Goal: Task Accomplishment & Management: Manage account settings

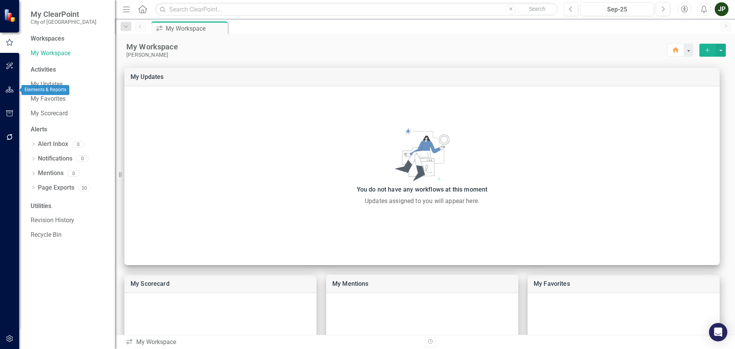
click at [5, 91] on button "button" at bounding box center [9, 90] width 17 height 16
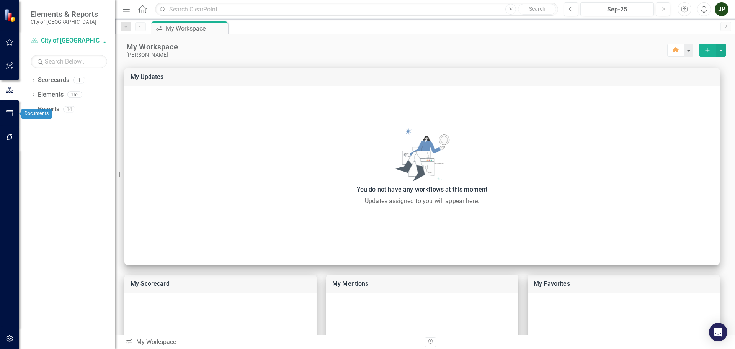
click at [11, 113] on icon "button" at bounding box center [10, 113] width 8 height 6
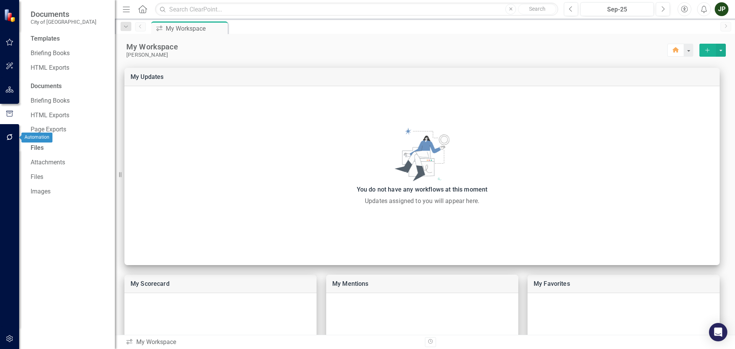
click at [6, 135] on icon "button" at bounding box center [10, 137] width 8 height 6
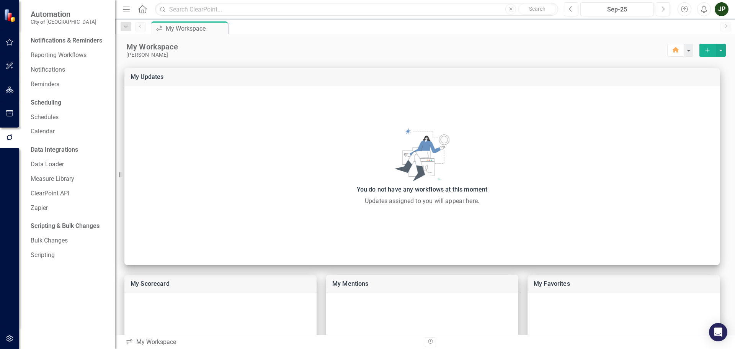
click at [706, 11] on icon "button" at bounding box center [704, 9] width 6 height 8
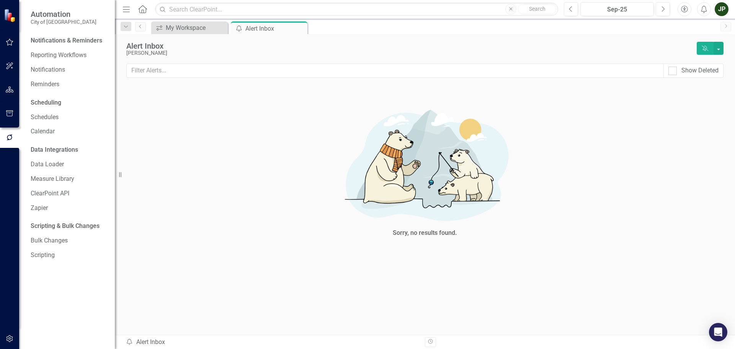
click at [684, 6] on icon "button" at bounding box center [684, 9] width 7 height 7
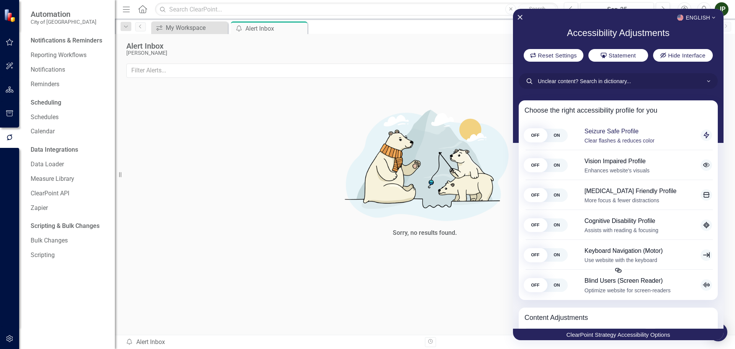
click at [560, 137] on span "ON" at bounding box center [556, 134] width 21 height 13
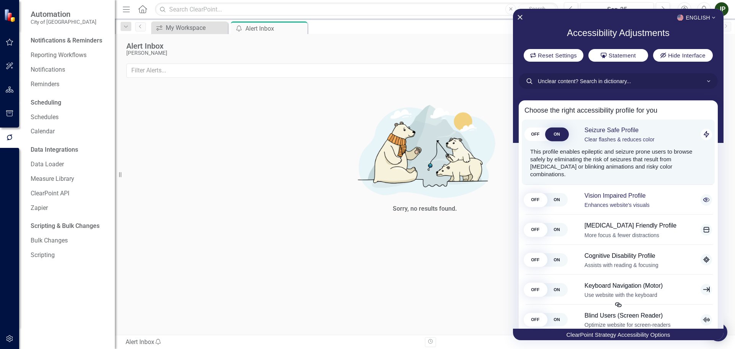
click at [556, 193] on span "ON" at bounding box center [556, 199] width 21 height 13
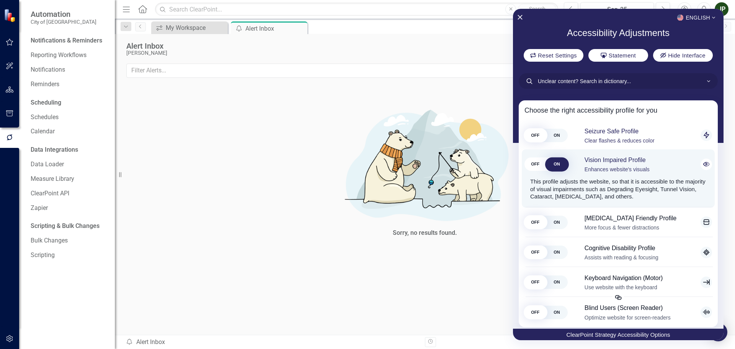
click at [524, 171] on span "OFF" at bounding box center [534, 163] width 21 height 13
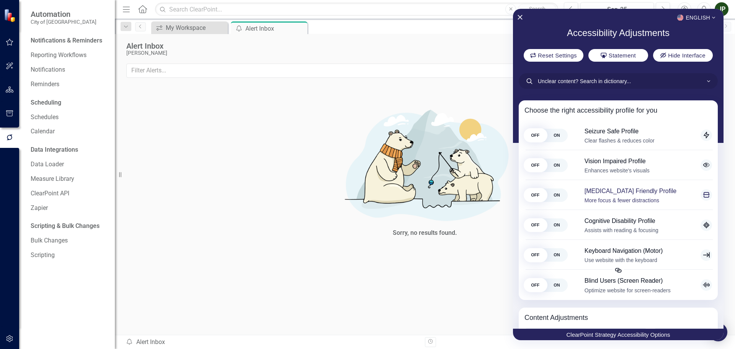
click at [552, 197] on span "ON" at bounding box center [556, 194] width 21 height 13
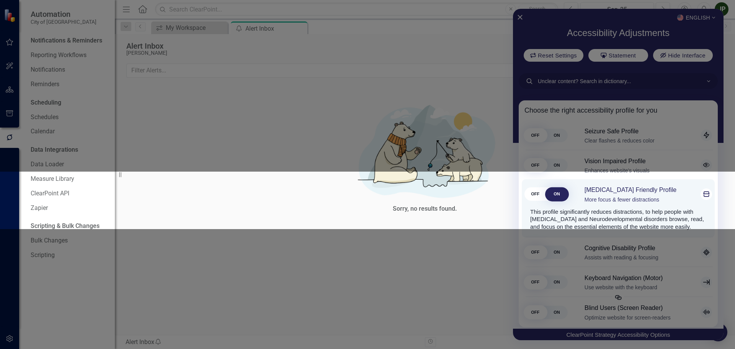
click at [524, 200] on span "OFF" at bounding box center [534, 193] width 21 height 13
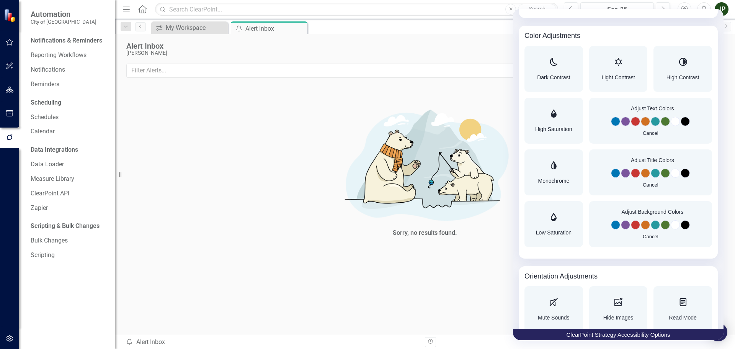
scroll to position [574, 0]
click at [548, 78] on span "Dark Contrast" at bounding box center [553, 75] width 33 height 5
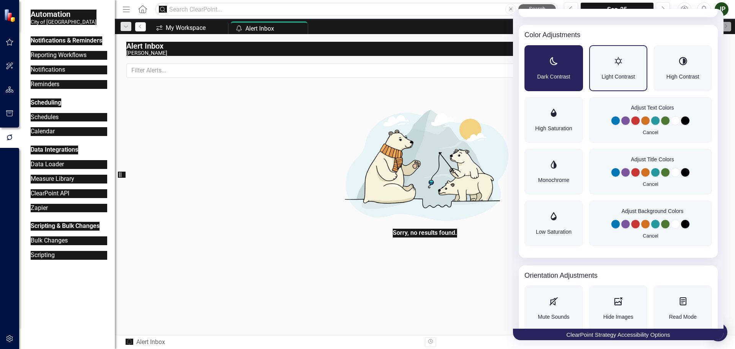
click at [601, 72] on div "Light Contrast" at bounding box center [617, 68] width 33 height 22
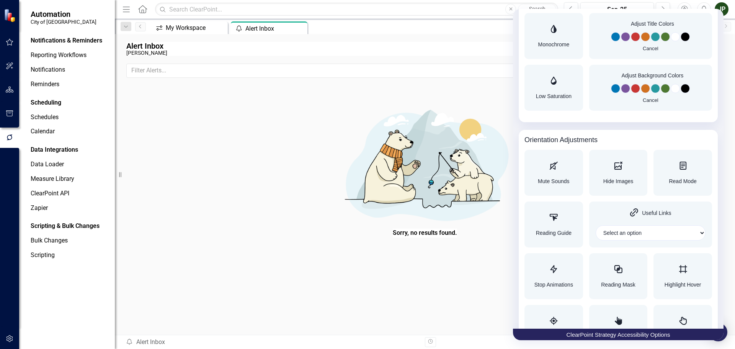
scroll to position [743, 0]
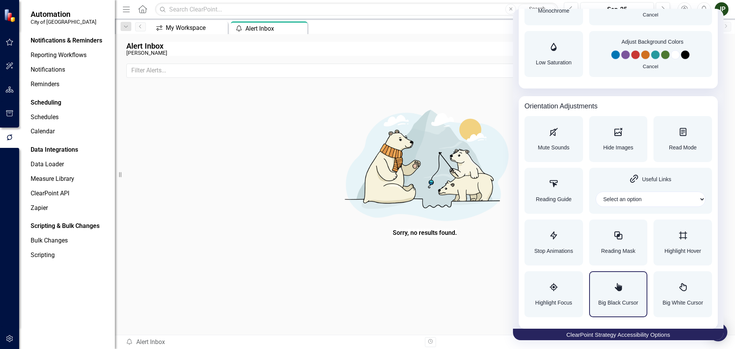
click at [602, 292] on div "Accessibility Adjustments" at bounding box center [618, 287] width 40 height 9
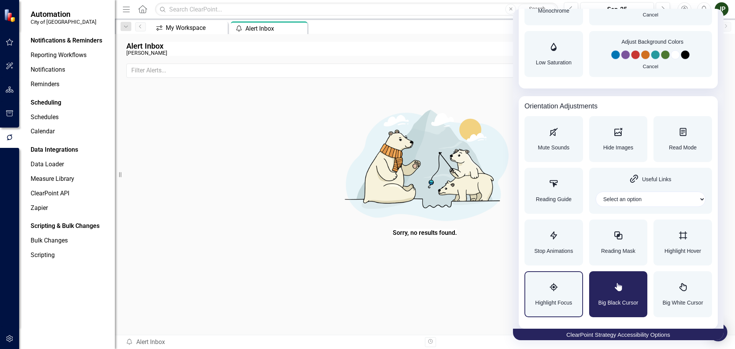
click at [576, 285] on div "Highlight Focus" at bounding box center [553, 294] width 59 height 46
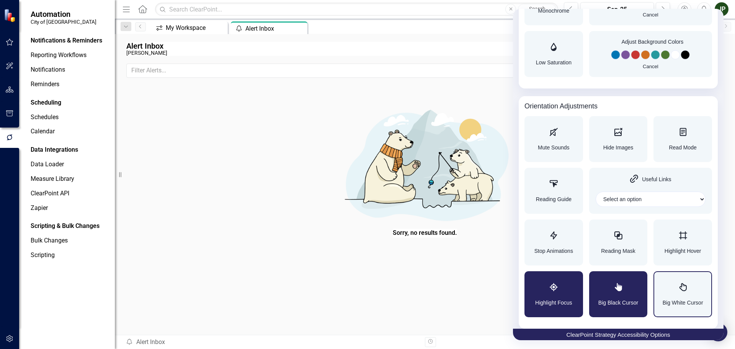
click at [703, 287] on div "Big White Cursor" at bounding box center [682, 294] width 59 height 46
